Goal: Information Seeking & Learning: Learn about a topic

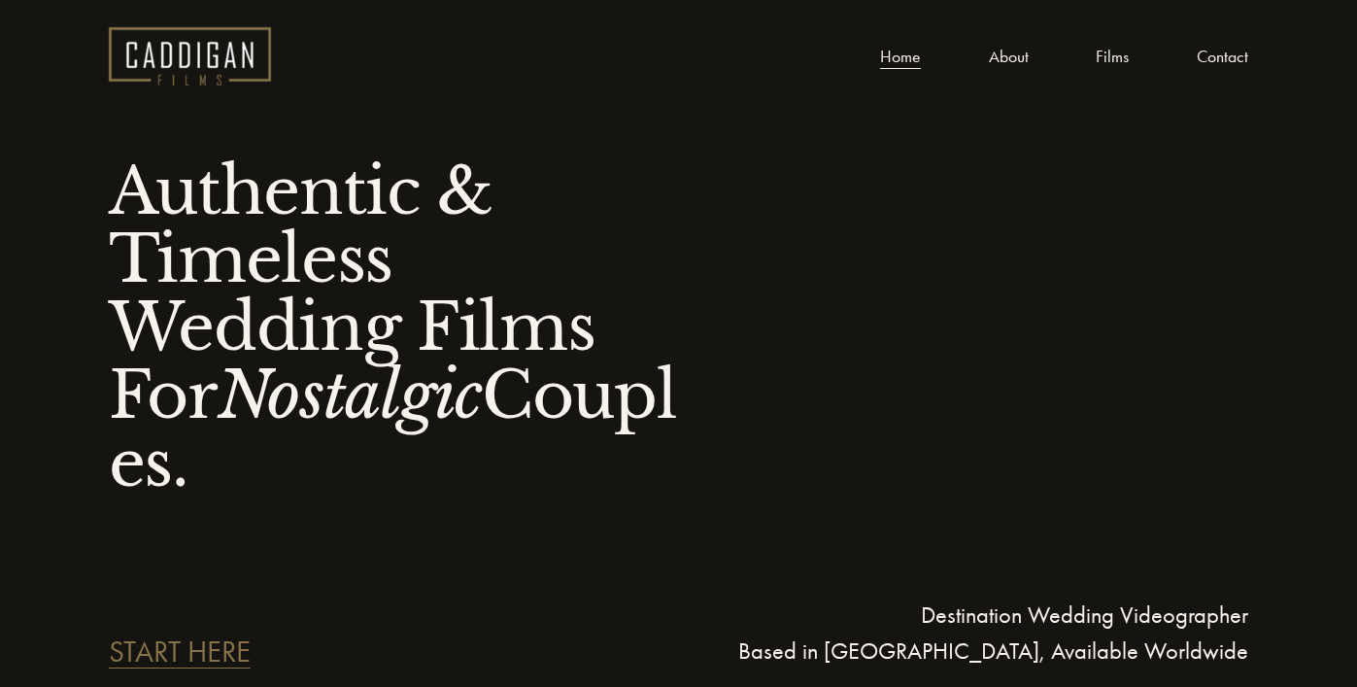
click at [1013, 60] on link "About" at bounding box center [1009, 56] width 40 height 29
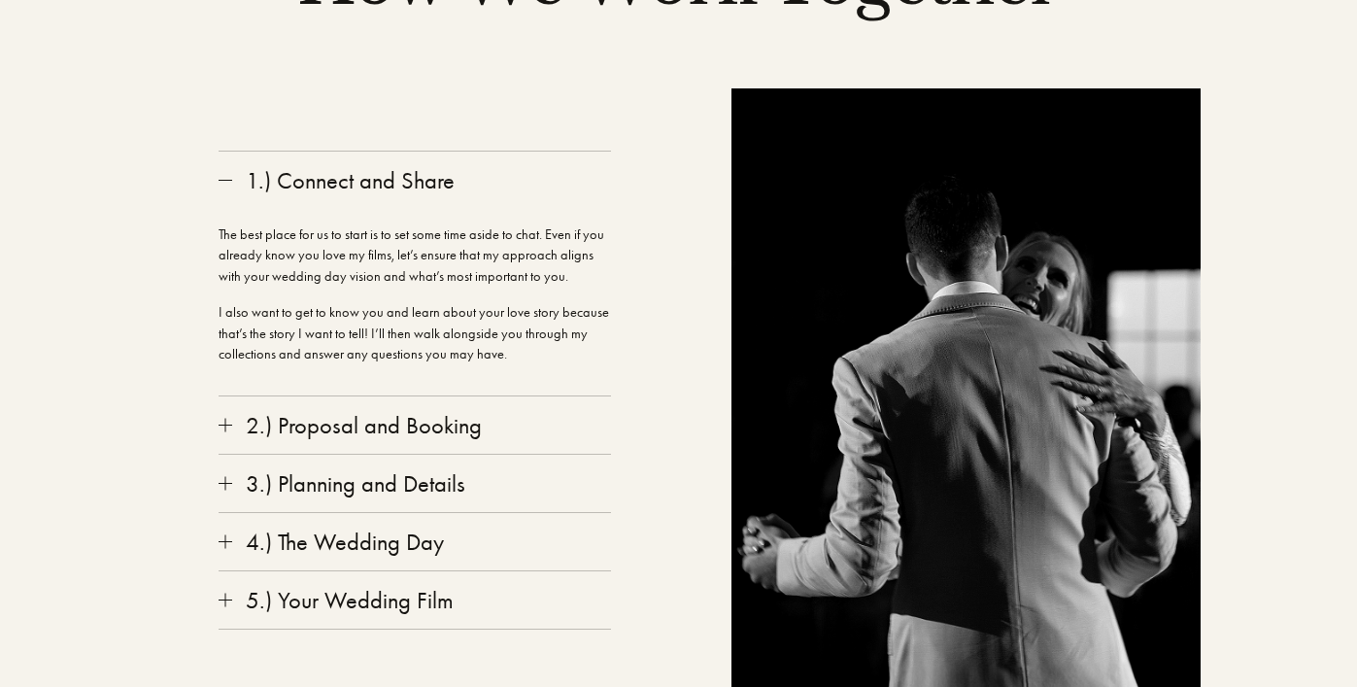
scroll to position [3147, 0]
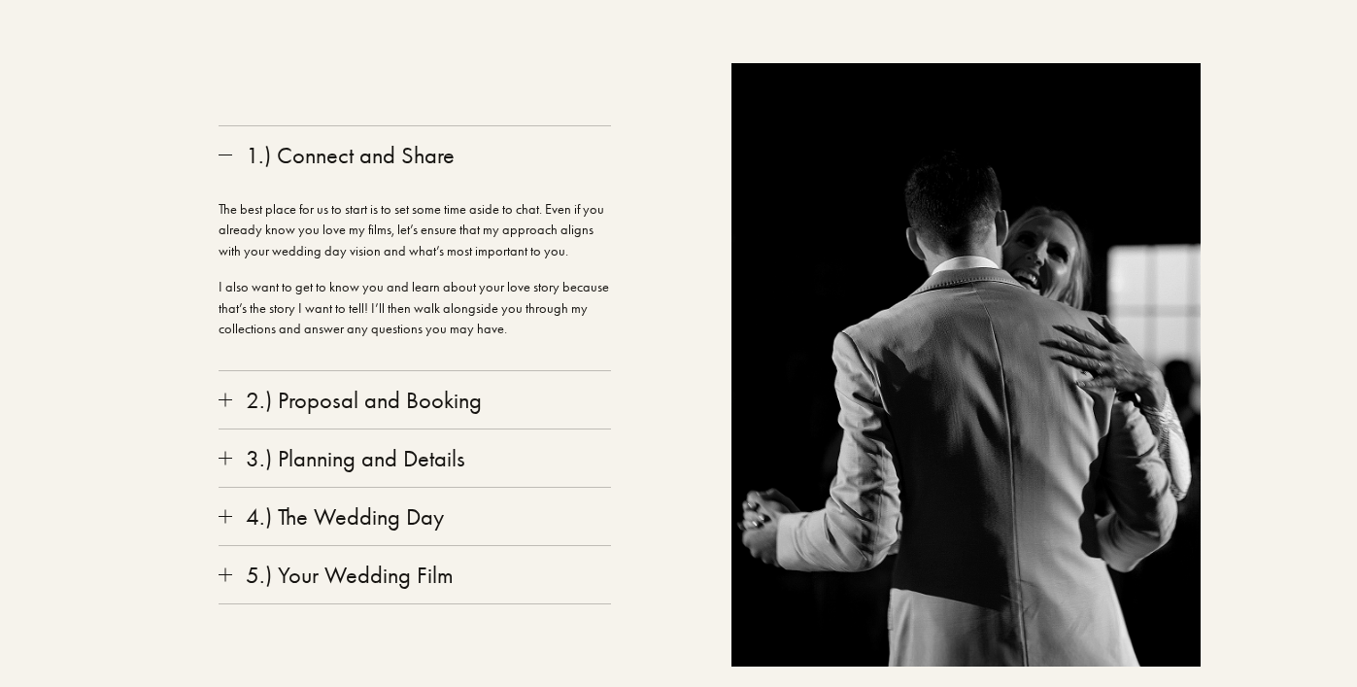
click at [213, 507] on div "1.) Connect and Share The best place for us to start is to set some time aside …" at bounding box center [414, 364] width 517 height 603
click at [219, 509] on div at bounding box center [226, 516] width 14 height 14
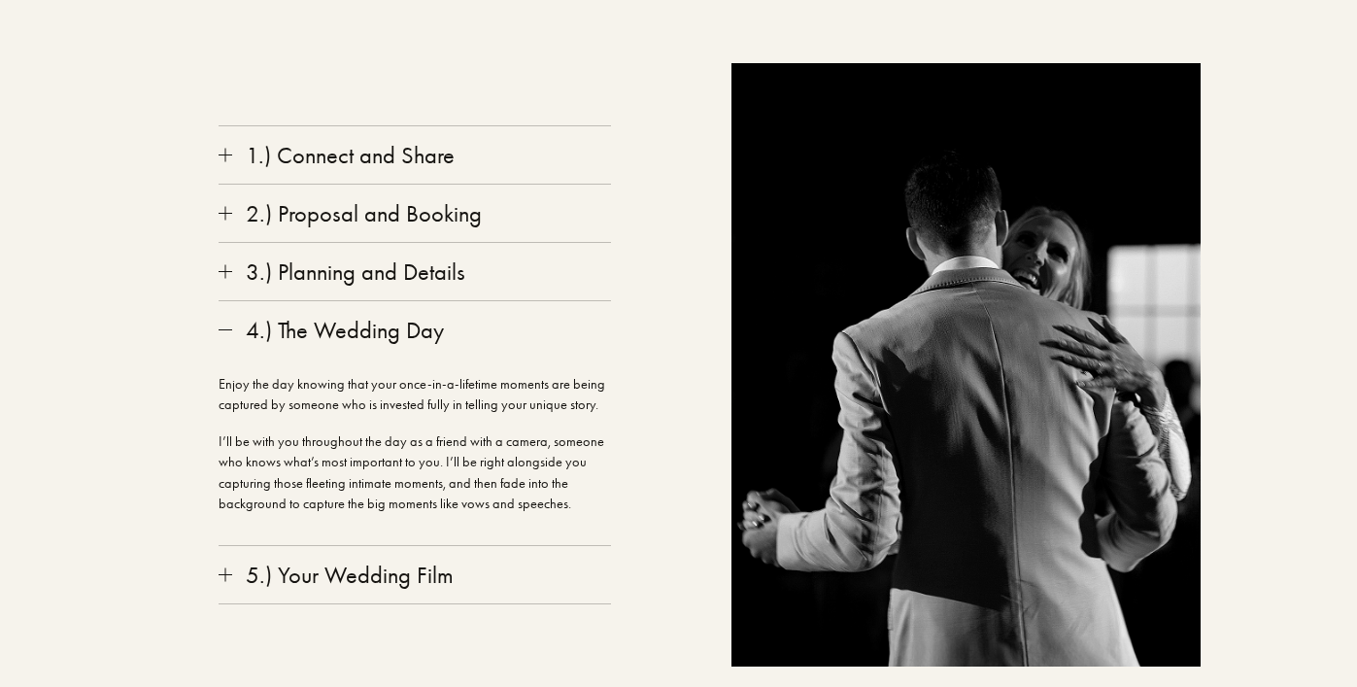
click at [227, 567] on div at bounding box center [226, 574] width 14 height 14
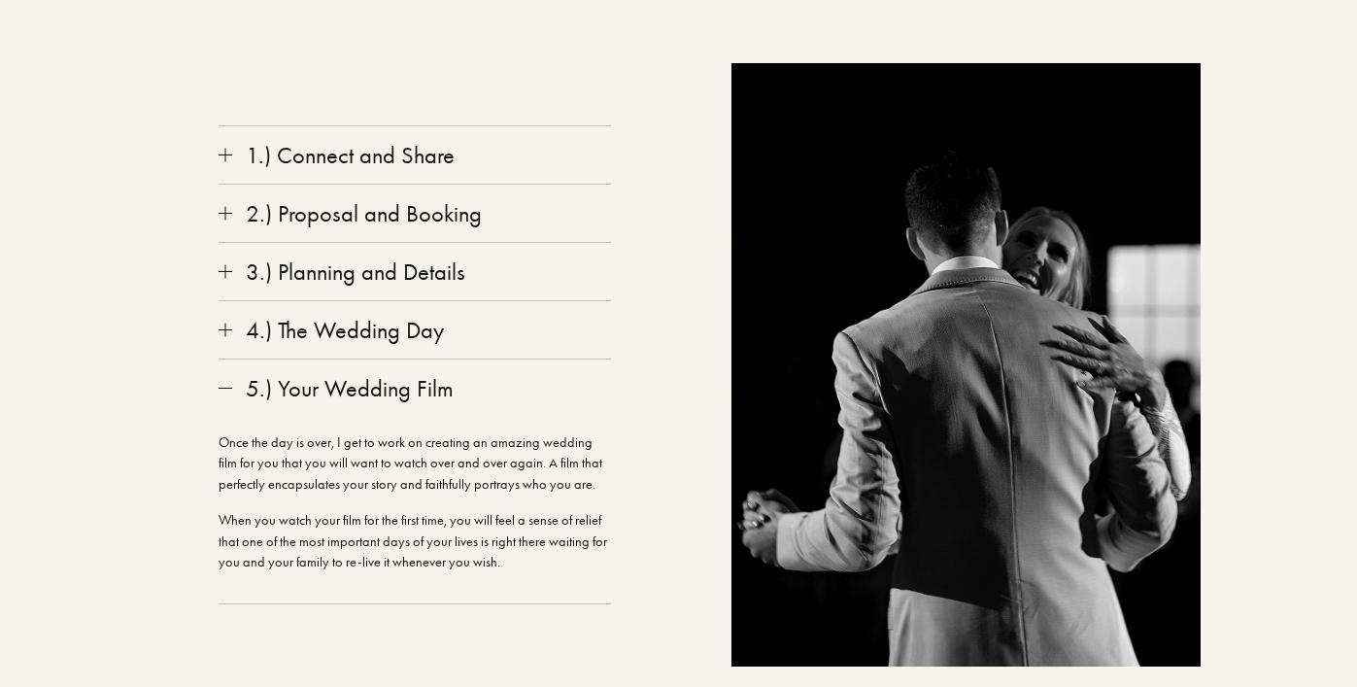
click at [226, 264] on div at bounding box center [226, 271] width 14 height 14
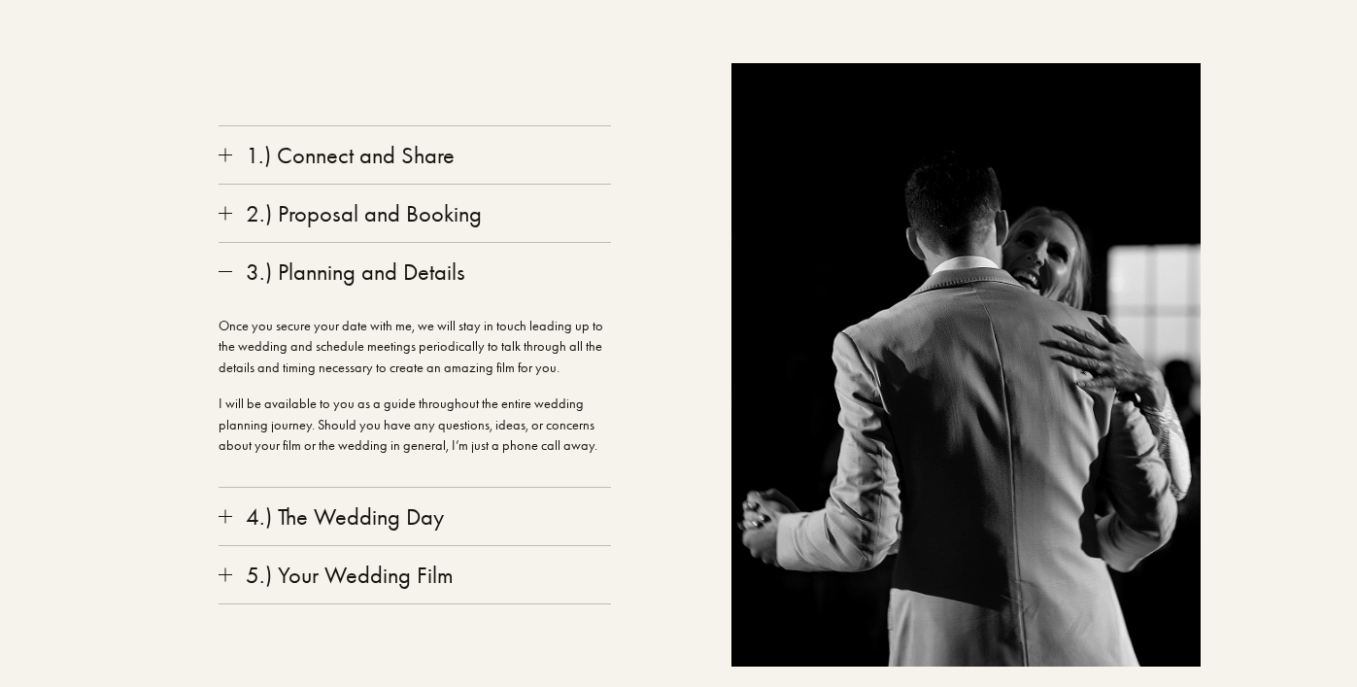
click at [221, 264] on div at bounding box center [226, 271] width 14 height 14
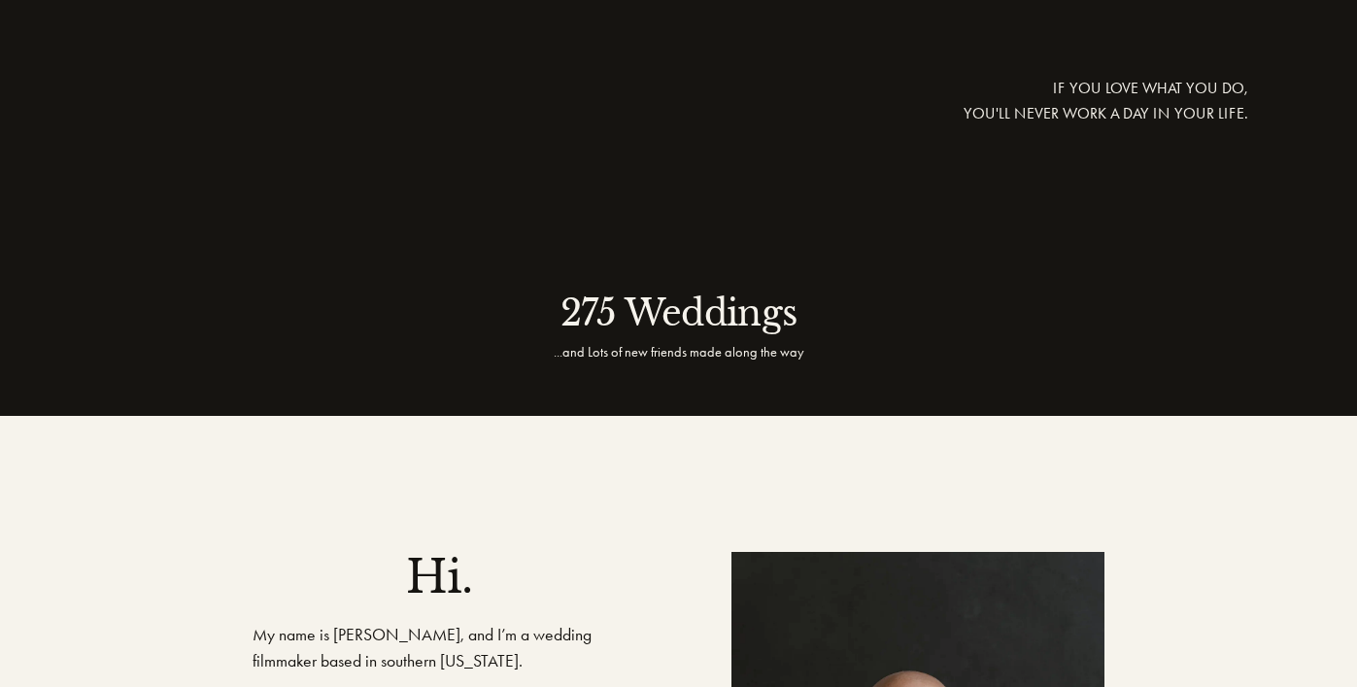
scroll to position [0, 0]
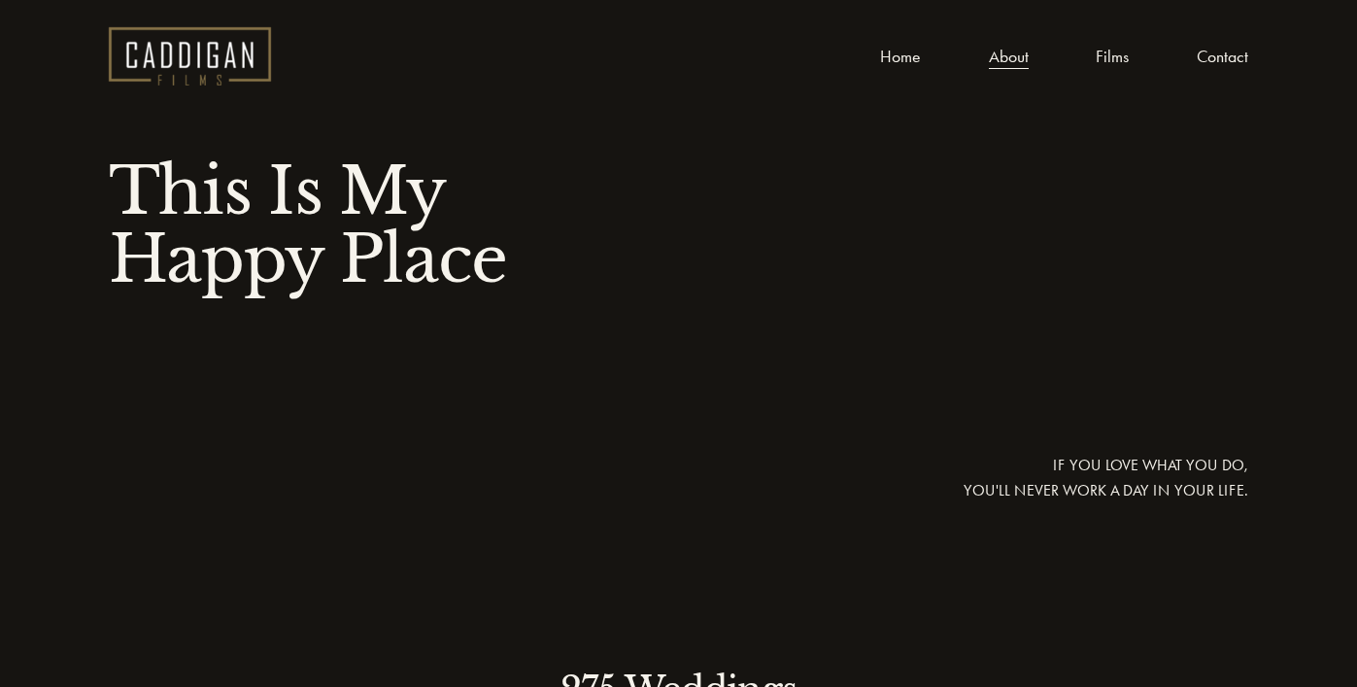
click at [1104, 61] on link "Films" at bounding box center [1111, 56] width 33 height 29
